Goal: Transaction & Acquisition: Purchase product/service

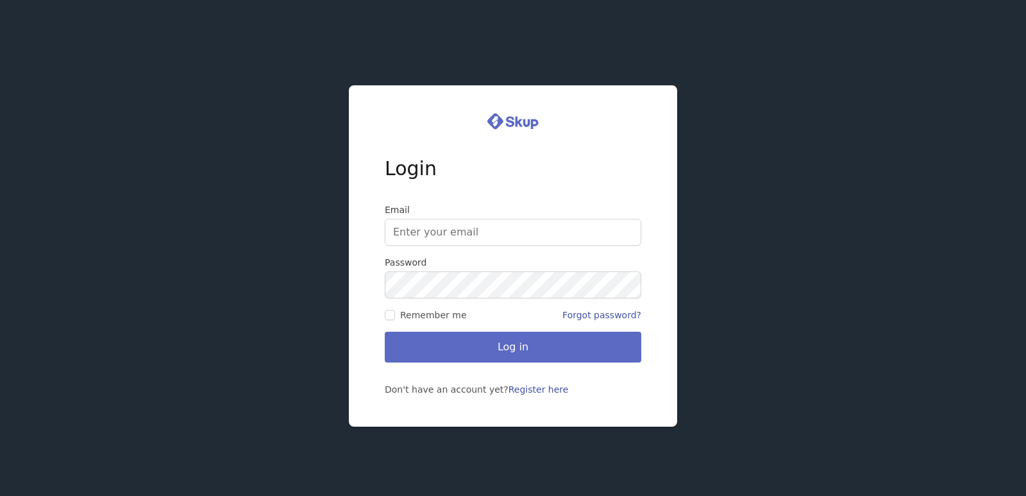
click at [842, 150] on div "Login Email Password Remember me Forgot password? Log in Don't have an account …" at bounding box center [513, 248] width 1026 height 496
click at [440, 230] on input "Email" at bounding box center [513, 232] width 257 height 27
type input "bigblues6768@yahoo.com"
click at [389, 319] on input "Remember me" at bounding box center [390, 315] width 10 height 10
checkbox input "true"
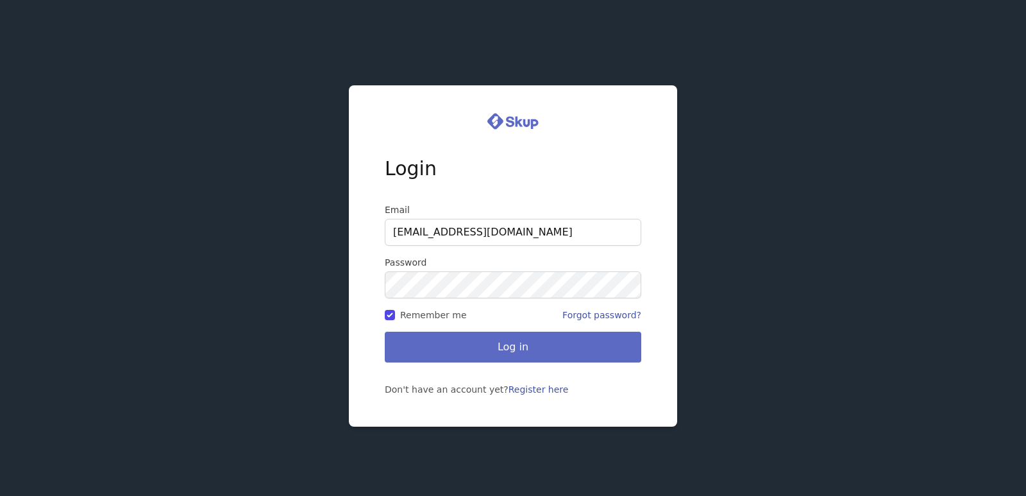
click at [448, 336] on button "Log in" at bounding box center [513, 347] width 257 height 31
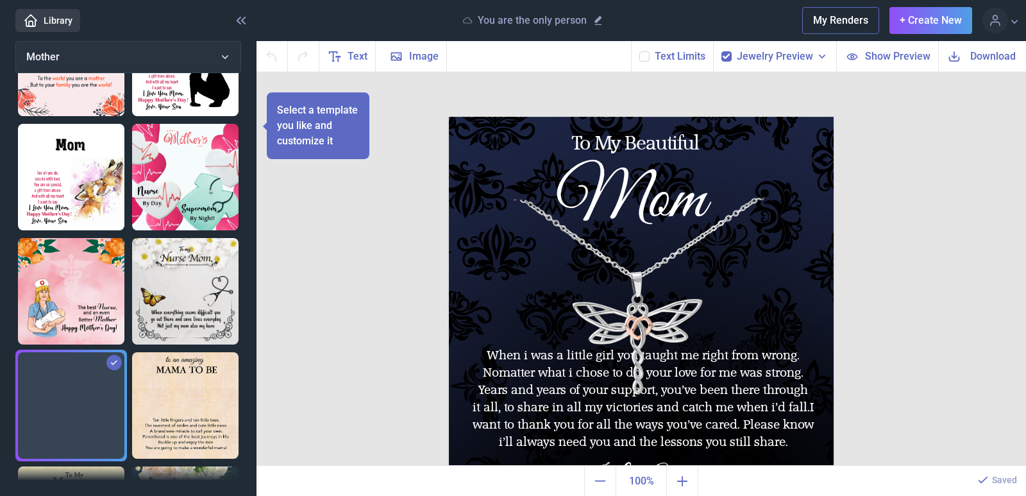
scroll to position [898, 0]
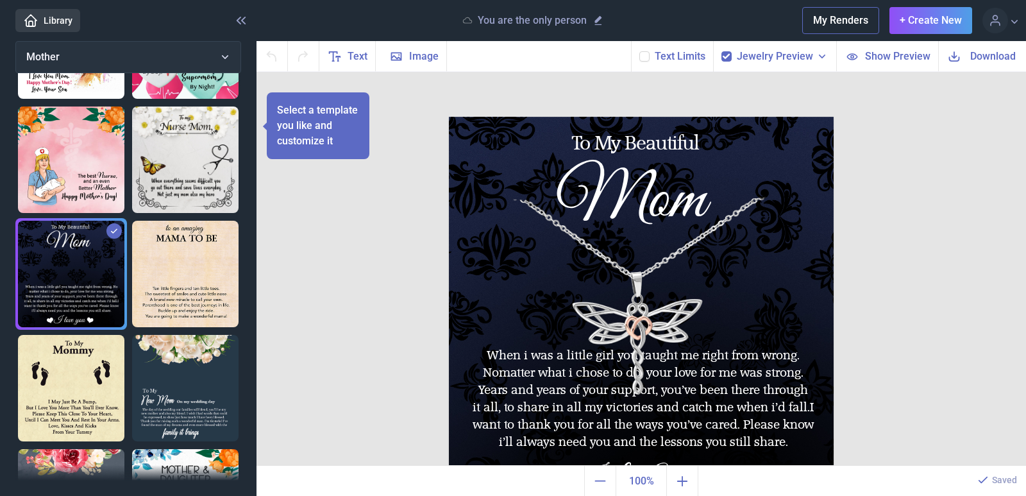
click at [628, 293] on img at bounding box center [641, 309] width 385 height 385
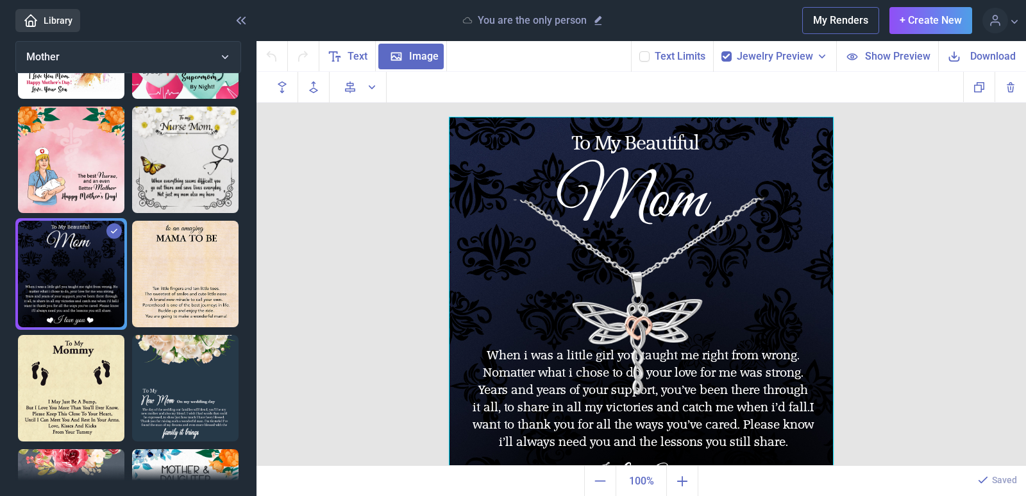
click at [636, 312] on div at bounding box center [641, 309] width 385 height 385
click at [621, 332] on div at bounding box center [641, 309] width 385 height 385
click at [323, 235] on div "To My Beautiful Mom When i was a little girl you taught me right from wrong. No…" at bounding box center [642, 269] width 770 height 394
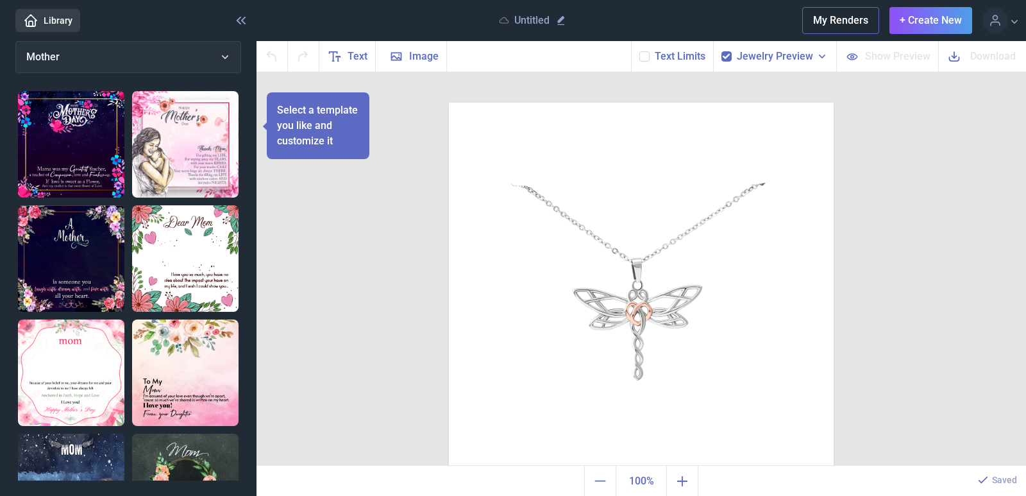
scroll to position [35, 0]
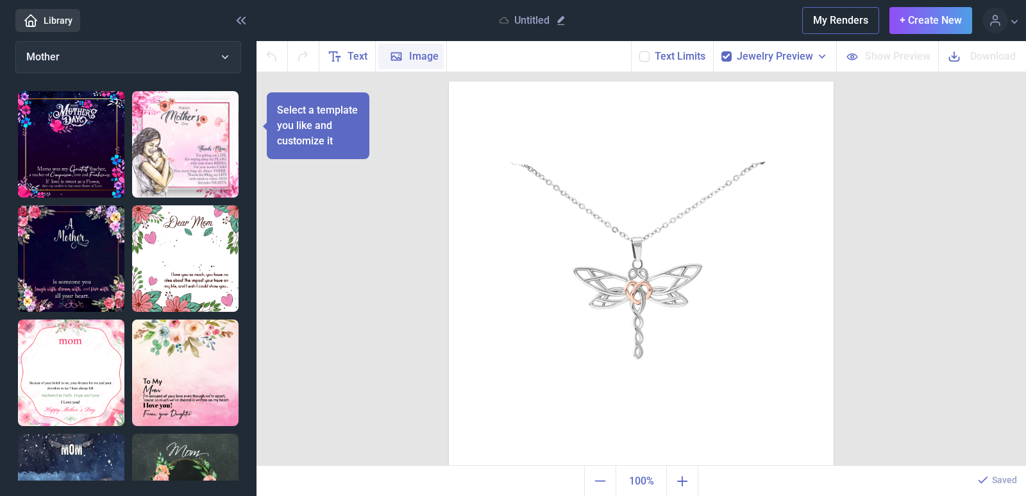
click at [413, 57] on span "Image" at bounding box center [423, 56] width 29 height 15
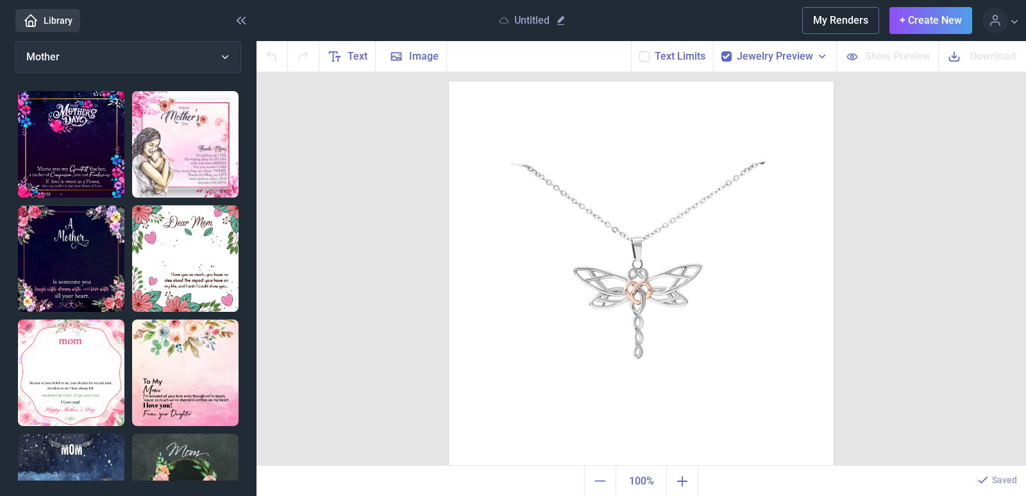
click at [821, 57] on icon at bounding box center [822, 56] width 13 height 13
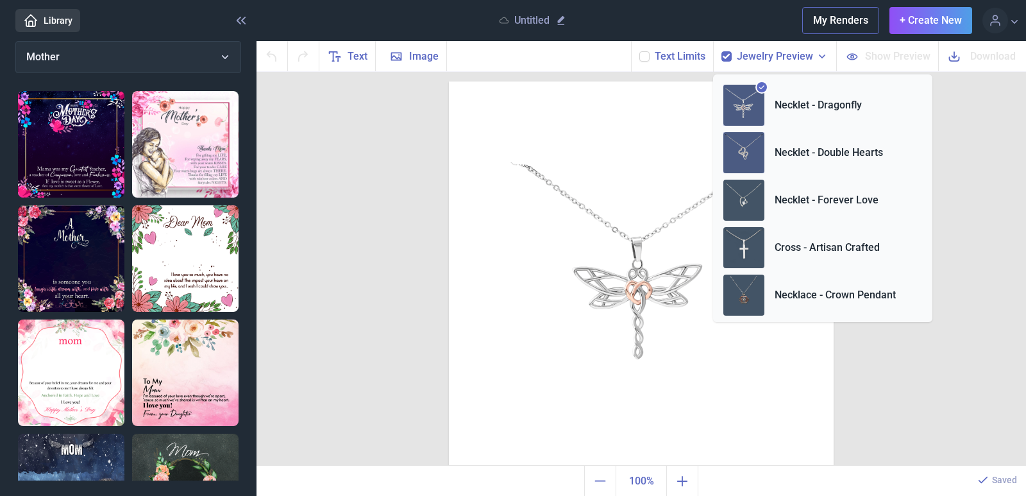
click at [755, 158] on img at bounding box center [743, 152] width 41 height 41
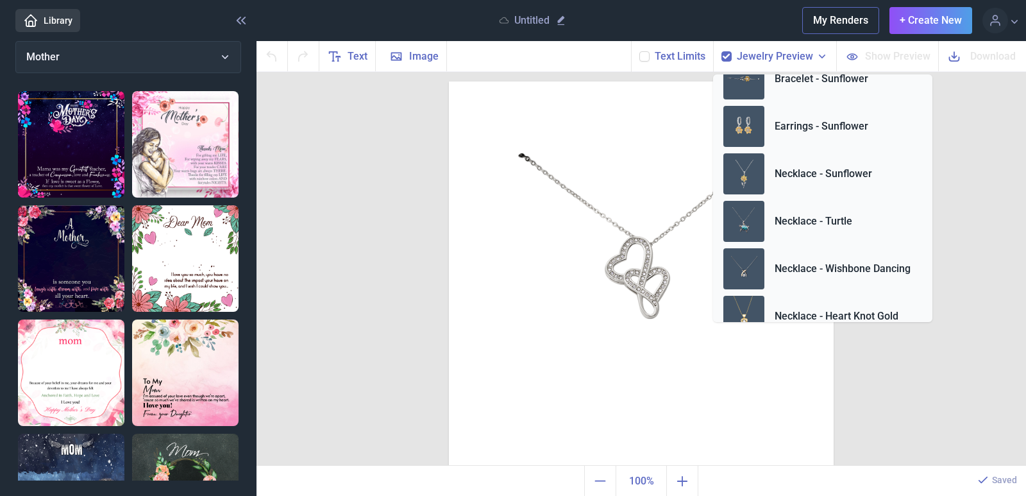
scroll to position [478, 0]
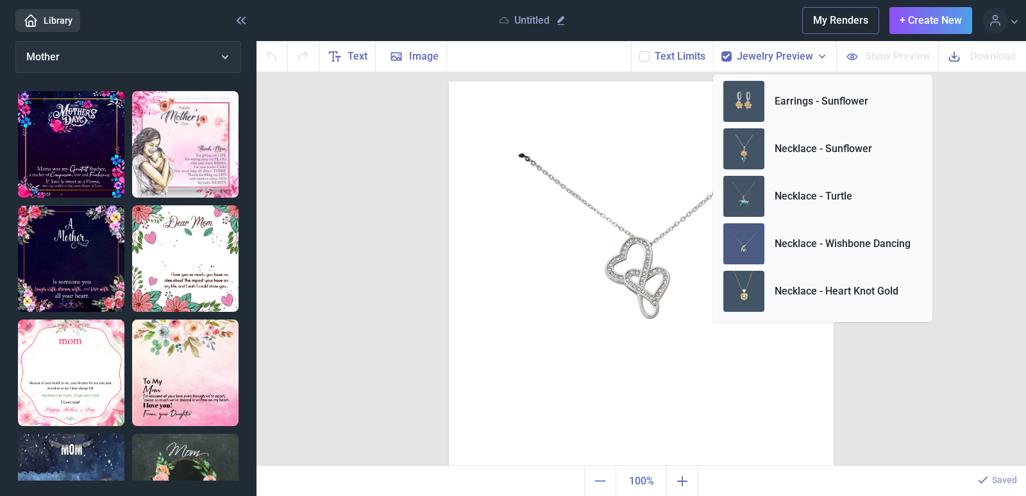
click at [746, 244] on img at bounding box center [743, 243] width 41 height 41
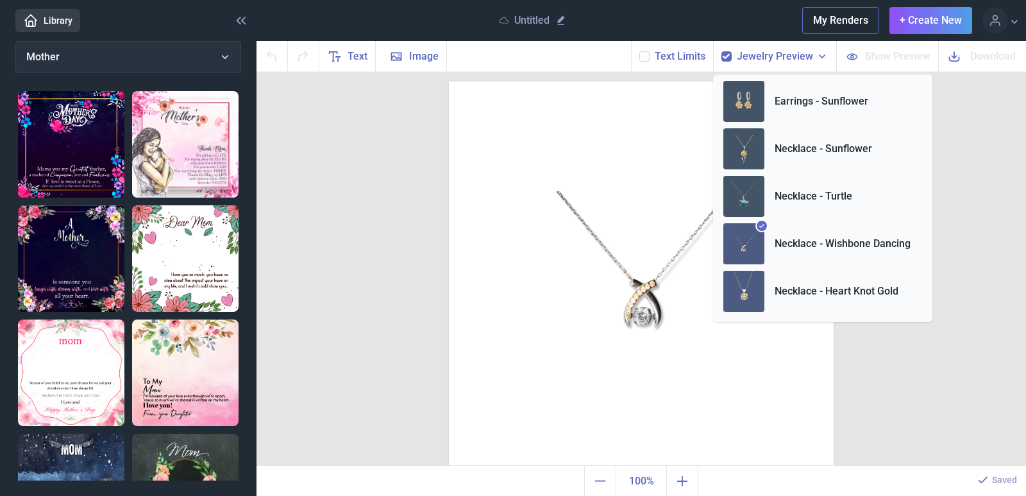
click at [742, 296] on img at bounding box center [743, 291] width 41 height 41
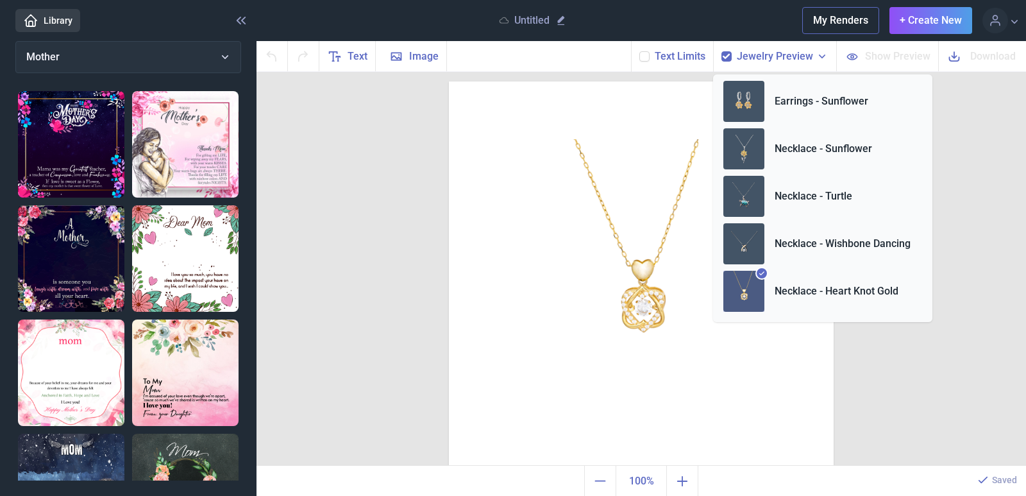
click at [768, 274] on div at bounding box center [761, 273] width 13 height 13
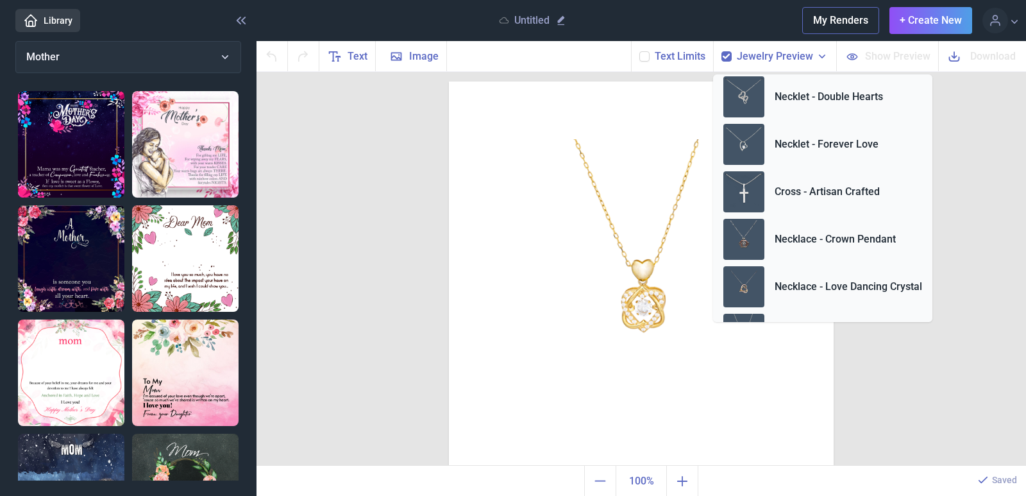
scroll to position [0, 0]
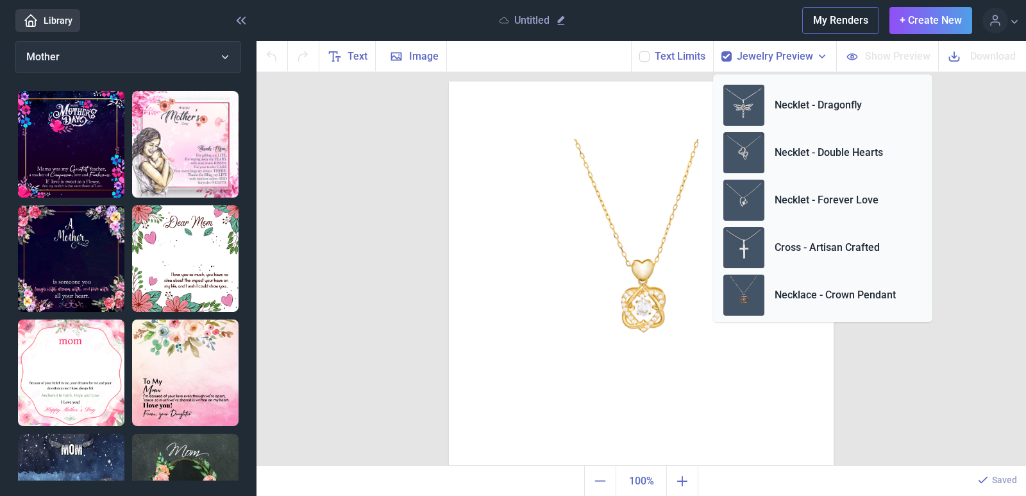
click at [980, 291] on div "Duplicate Delete Backwards > Forward" at bounding box center [642, 269] width 770 height 394
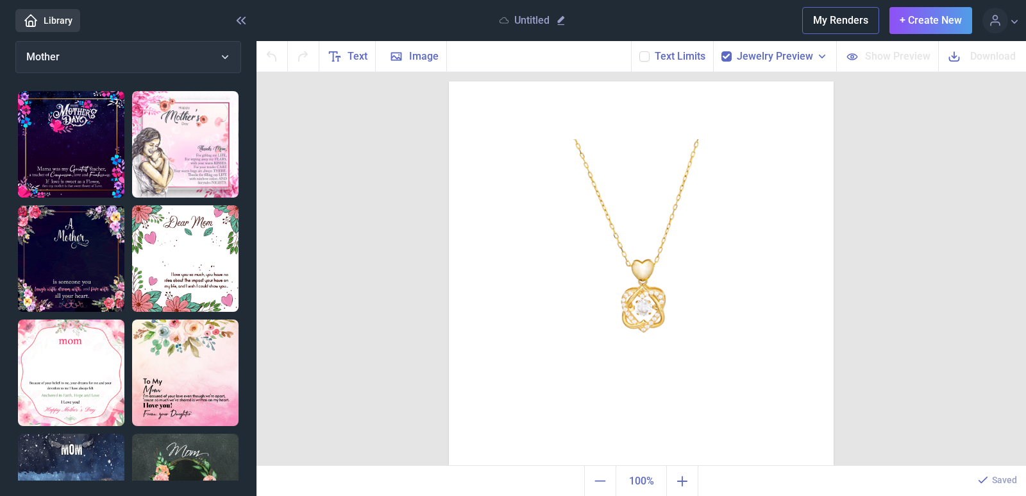
click at [631, 266] on div at bounding box center [641, 273] width 385 height 385
click at [827, 49] on button "Jewelry Preview" at bounding box center [783, 56] width 92 height 15
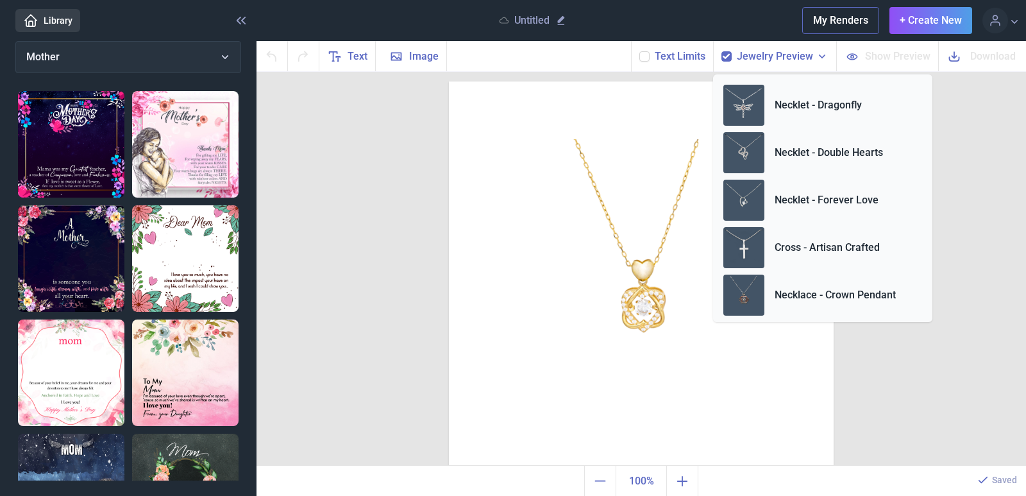
click at [884, 383] on div "Duplicate Delete Backwards > Forward" at bounding box center [642, 269] width 770 height 394
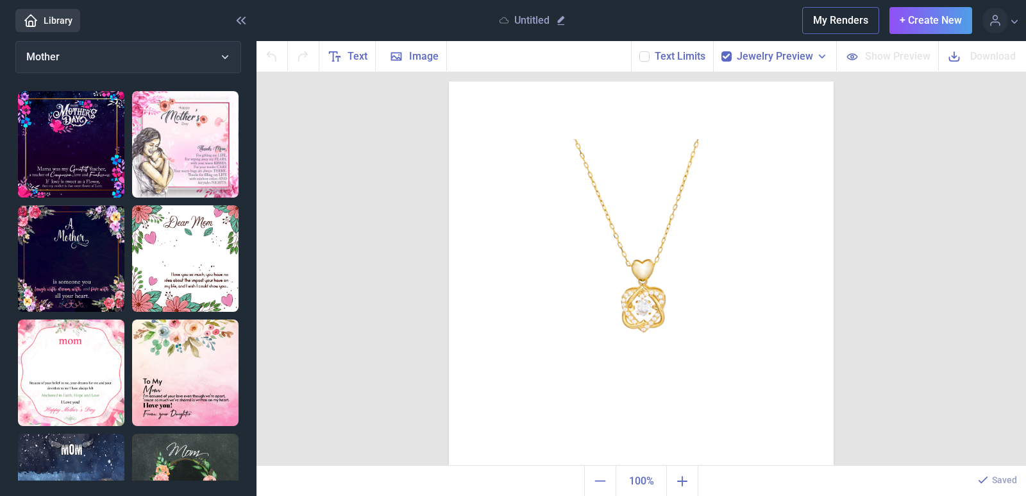
click at [620, 308] on div at bounding box center [641, 273] width 385 height 385
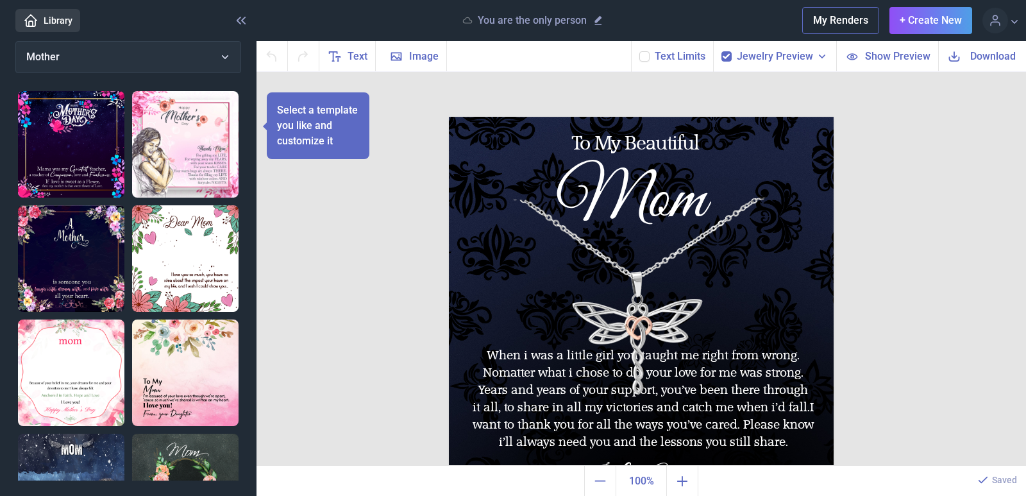
click at [826, 58] on icon at bounding box center [822, 56] width 13 height 13
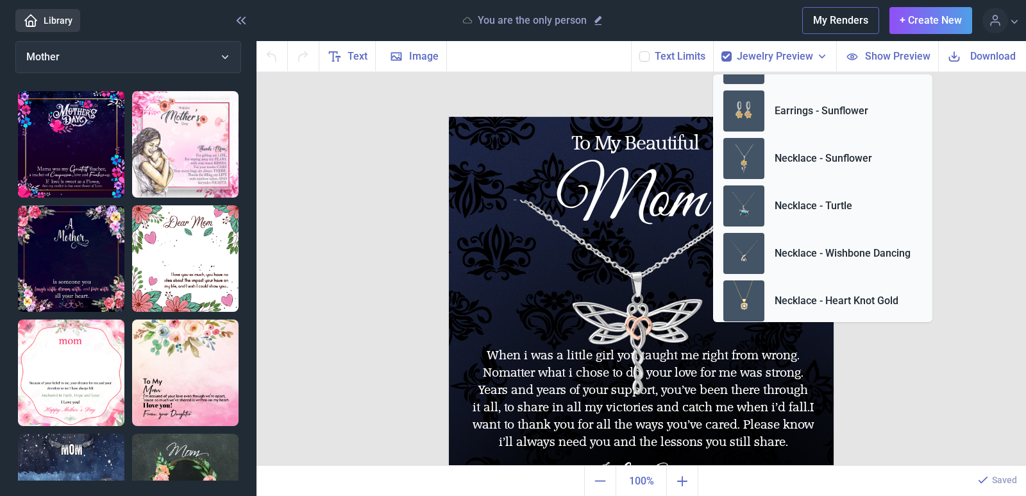
scroll to position [478, 0]
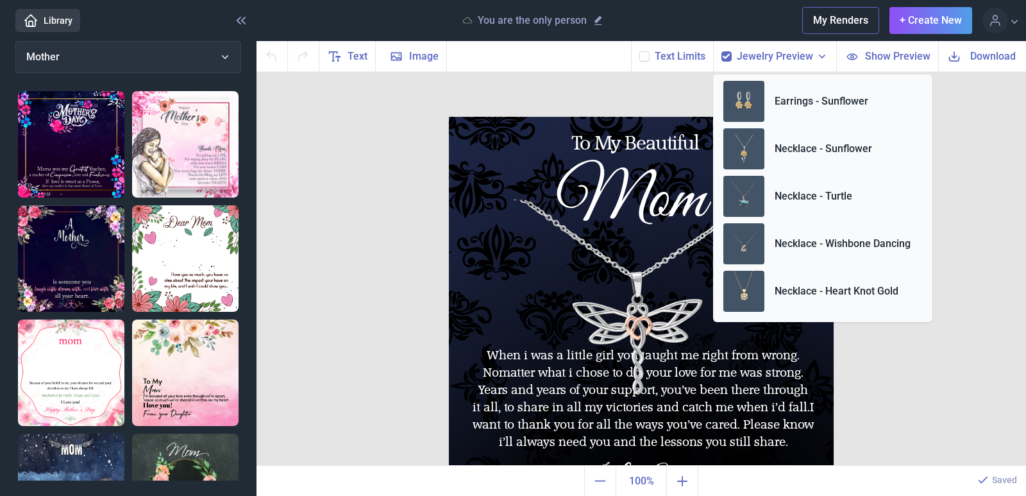
click at [991, 192] on div "To My Beautiful Mom When i was a little girl you taught me right from wrong. No…" at bounding box center [642, 269] width 770 height 394
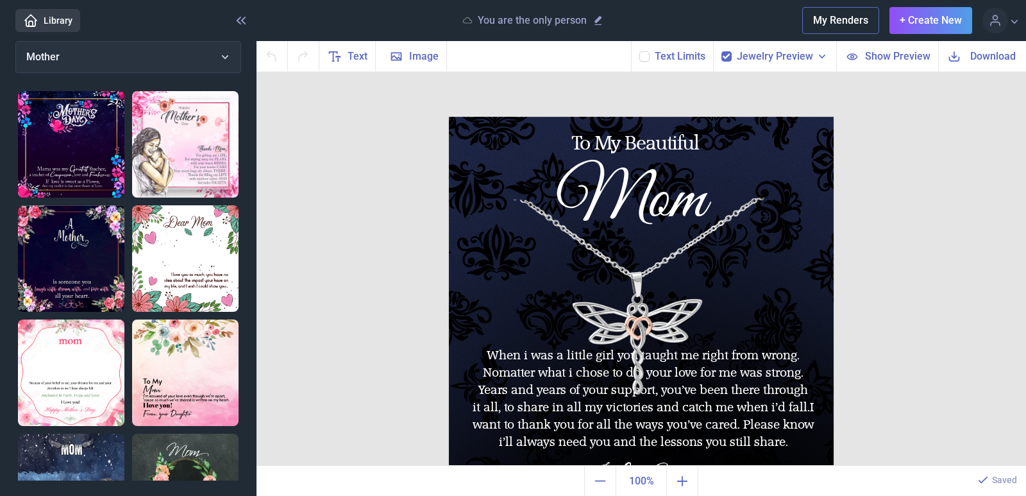
click at [822, 57] on use at bounding box center [822, 57] width 6 height 4
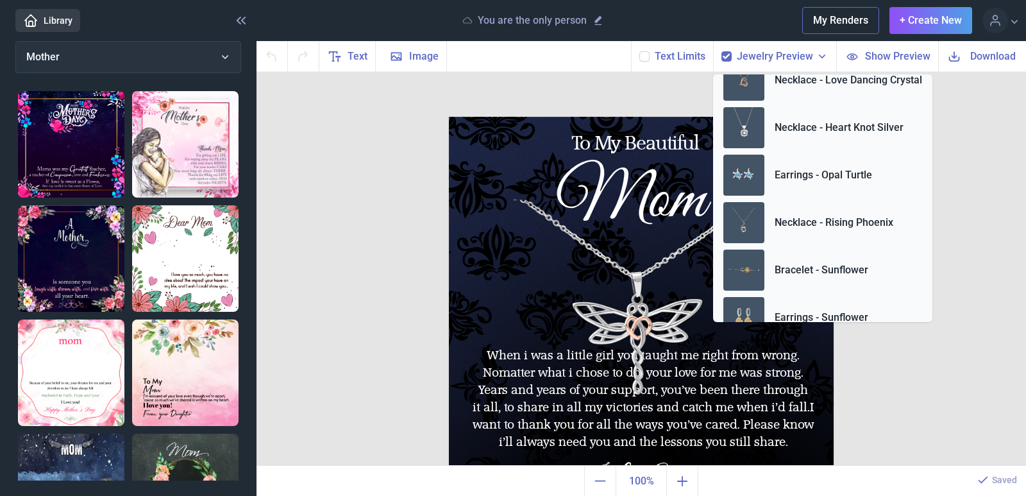
scroll to position [0, 0]
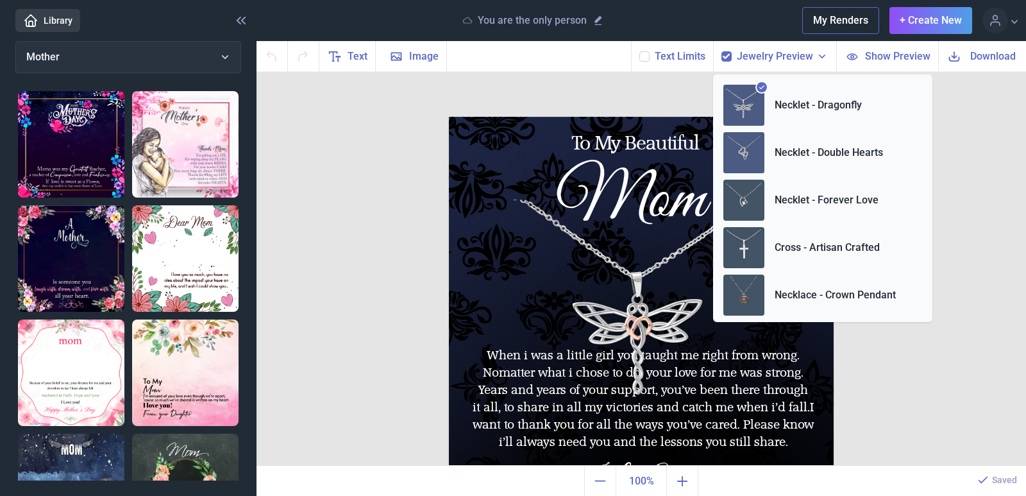
click at [846, 150] on p "Necklet - Double Hearts" at bounding box center [829, 152] width 108 height 15
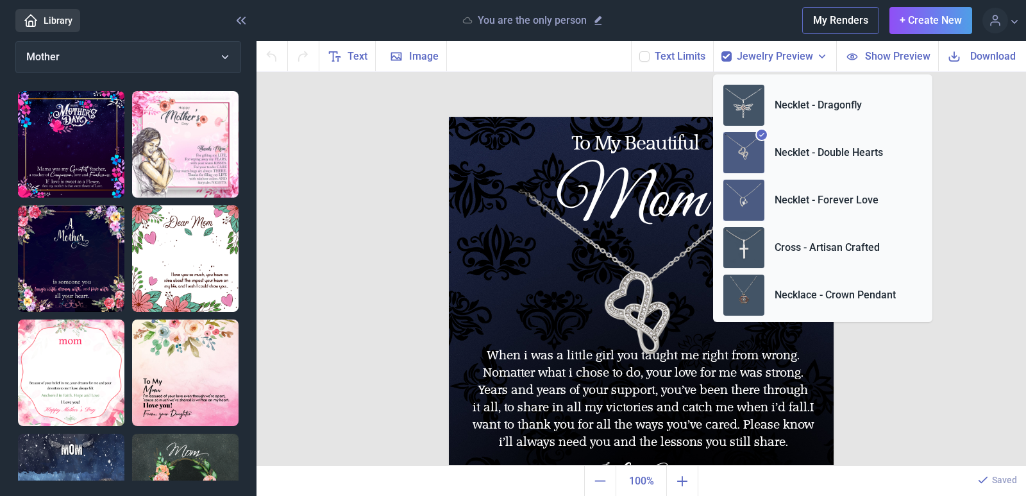
click at [850, 202] on p "Necklet - Forever Love" at bounding box center [827, 199] width 104 height 15
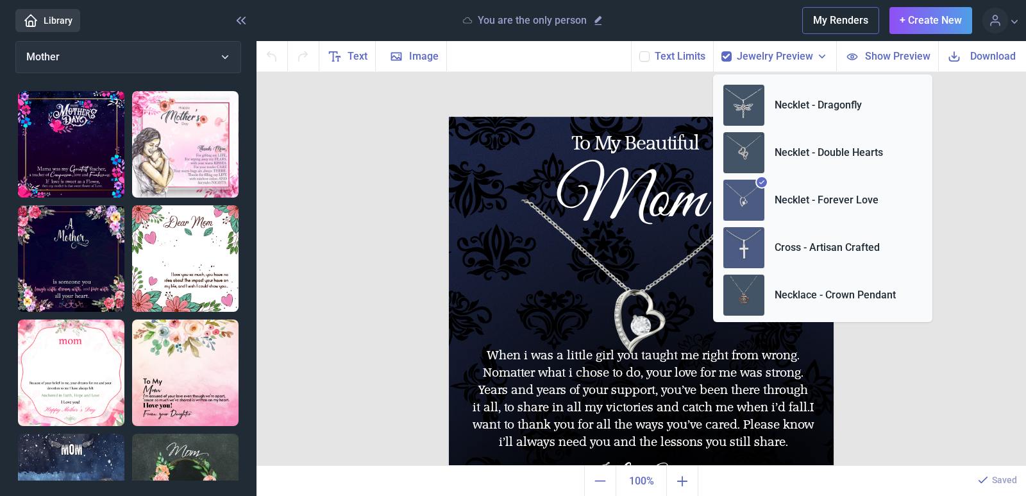
click at [861, 246] on p "Cross - Artisan Crafted" at bounding box center [827, 247] width 105 height 15
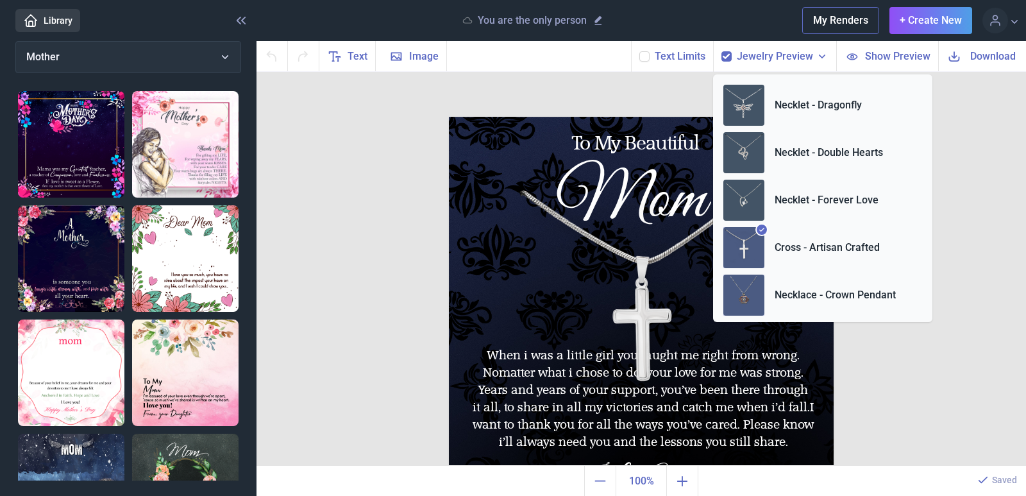
click at [852, 286] on li "Necklace - Crown Pendant" at bounding box center [822, 294] width 199 height 41
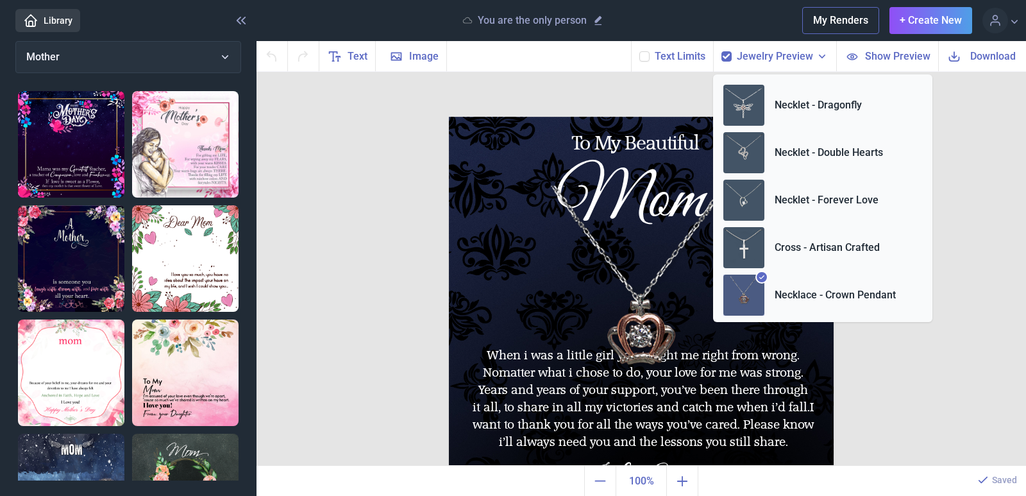
click at [984, 133] on div "To My Beautiful Mom When i was a little girl you taught me right from wrong. No…" at bounding box center [642, 269] width 770 height 394
